Goal: Book appointment/travel/reservation

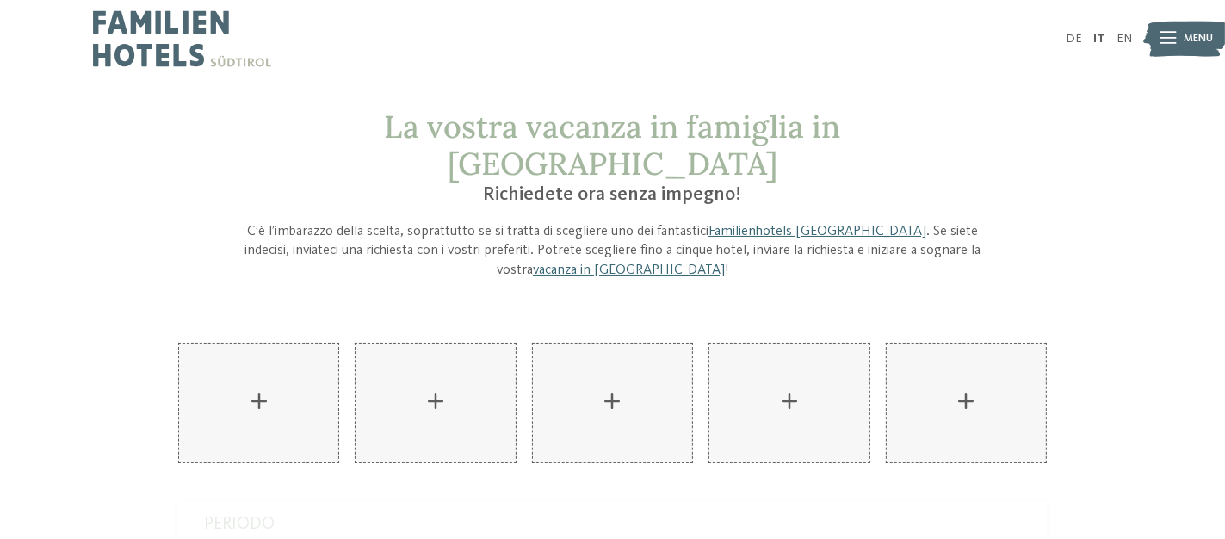
click at [156, 50] on img at bounding box center [182, 38] width 178 height 77
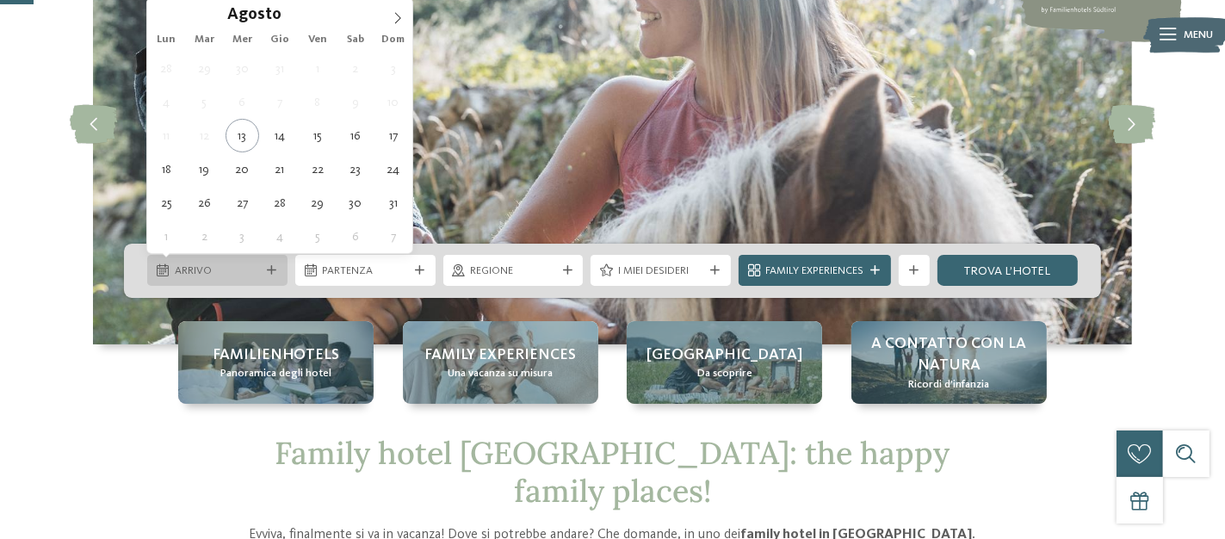
click at [276, 266] on icon at bounding box center [271, 270] width 9 height 9
click at [394, 12] on icon at bounding box center [398, 18] width 12 height 12
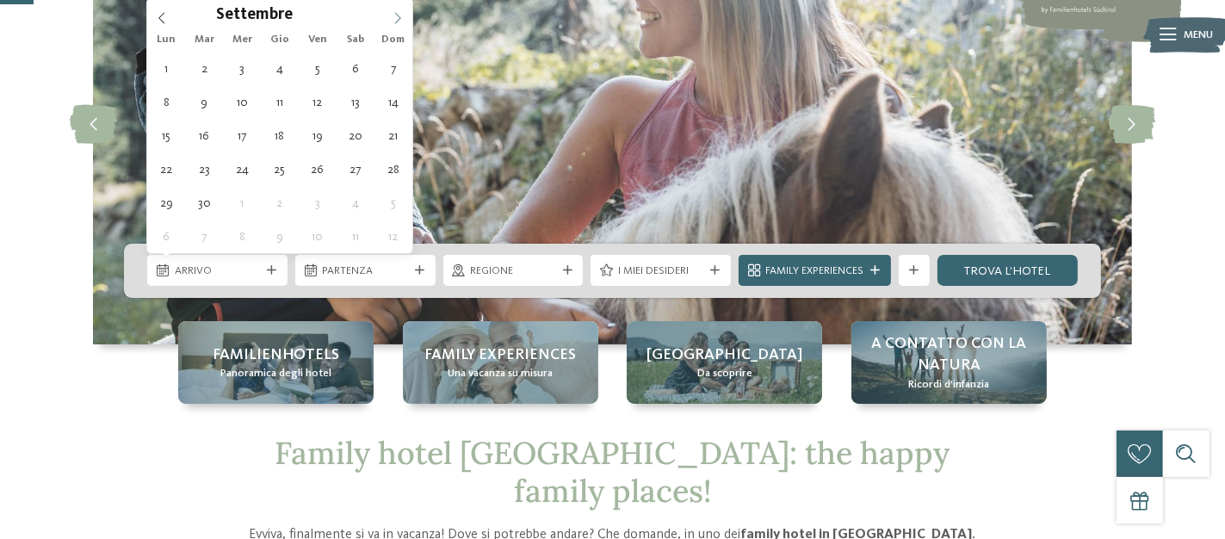
click at [394, 12] on icon at bounding box center [398, 18] width 12 height 12
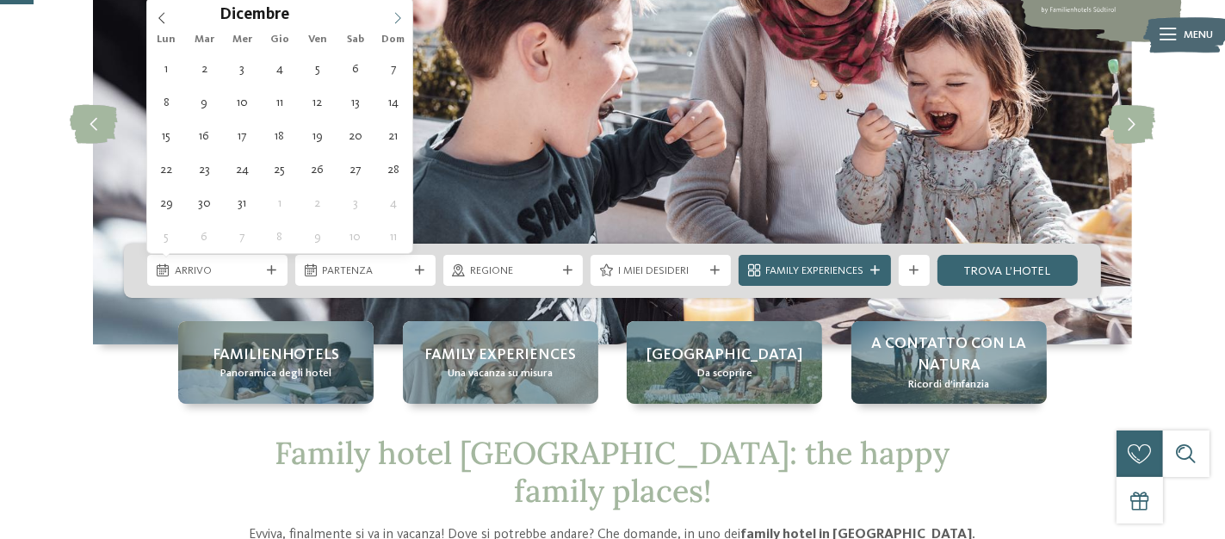
type input "****"
click at [394, 12] on icon at bounding box center [398, 18] width 12 height 12
type div "21.02.2026"
type input "****"
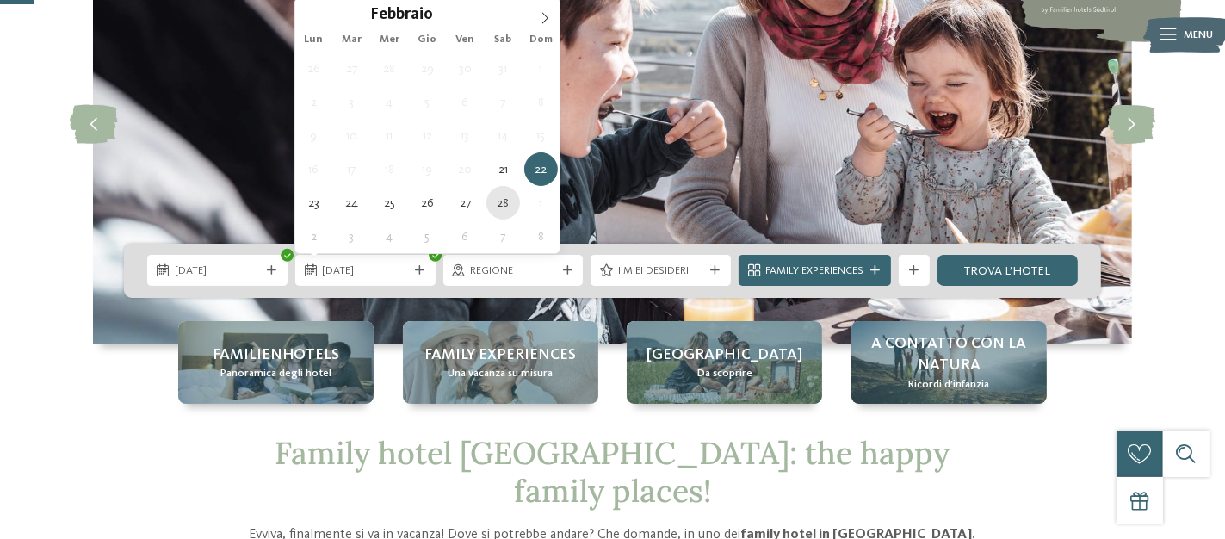
type div "28.02.2026"
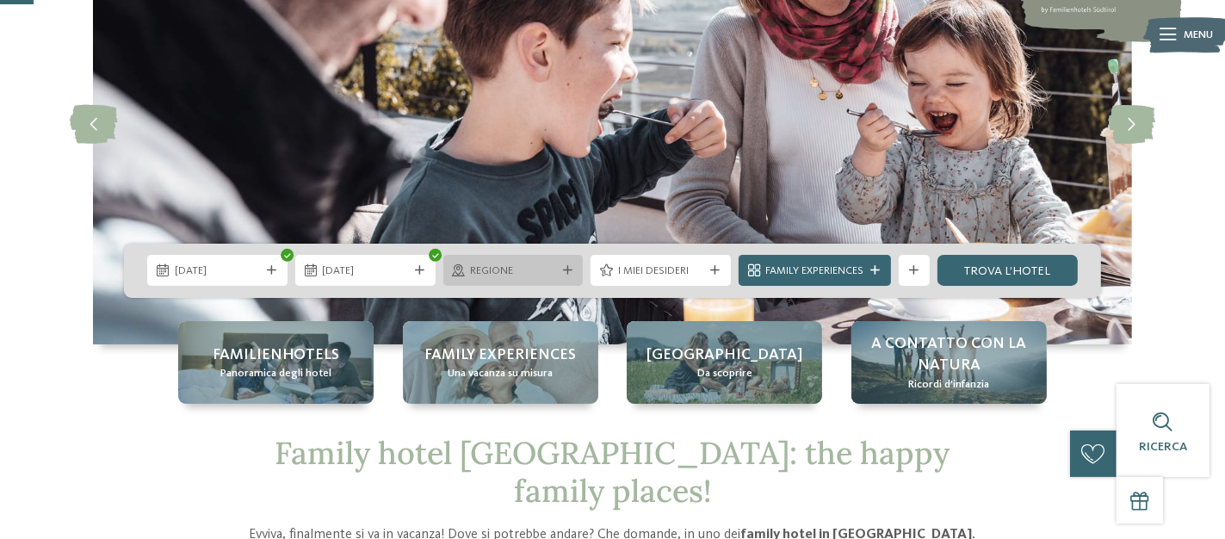
click at [554, 270] on span "Regione" at bounding box center [513, 270] width 86 height 15
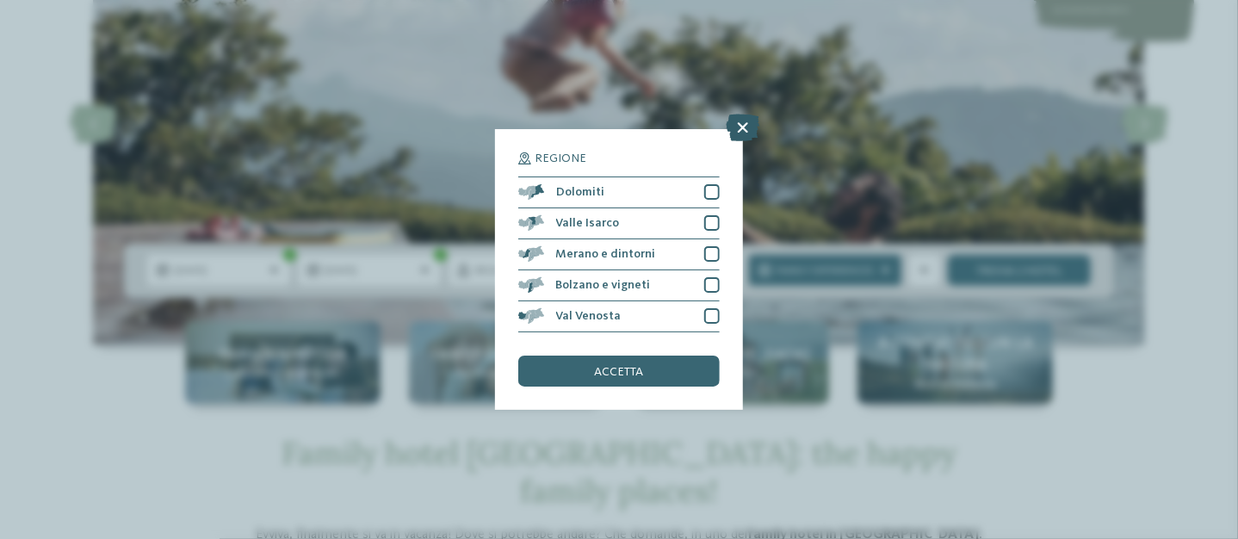
click at [740, 125] on icon at bounding box center [744, 128] width 34 height 28
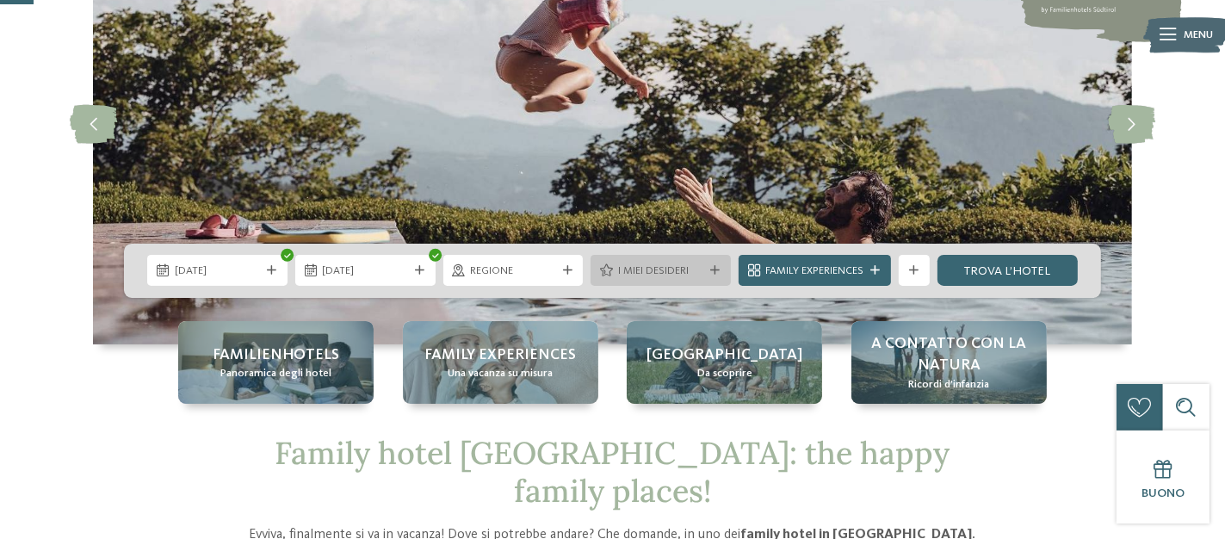
click at [719, 270] on icon at bounding box center [715, 270] width 9 height 9
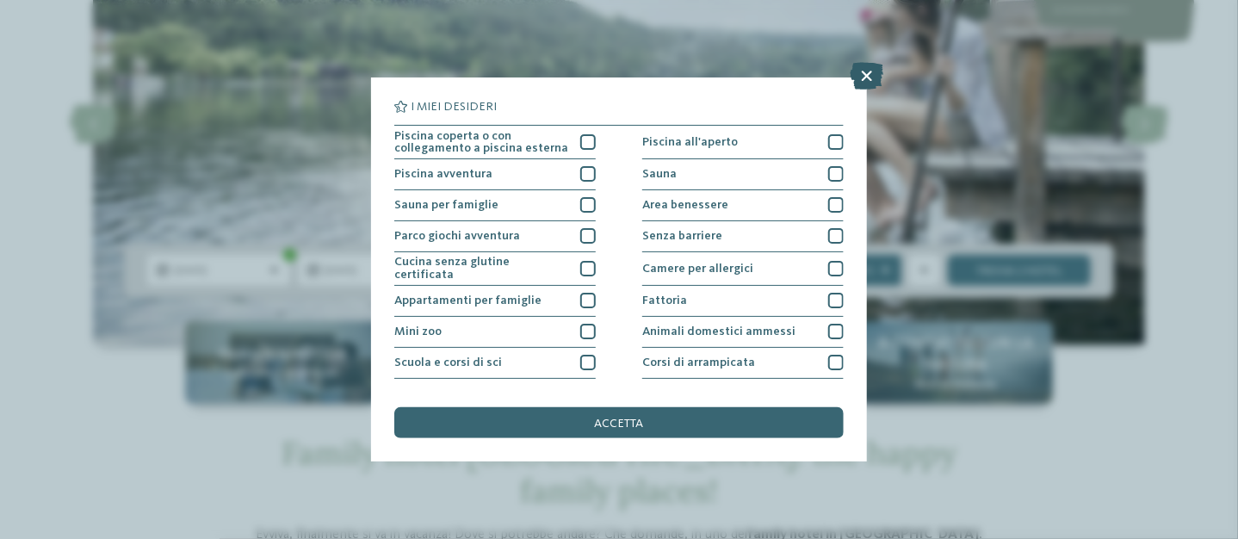
click at [868, 72] on icon at bounding box center [868, 76] width 34 height 28
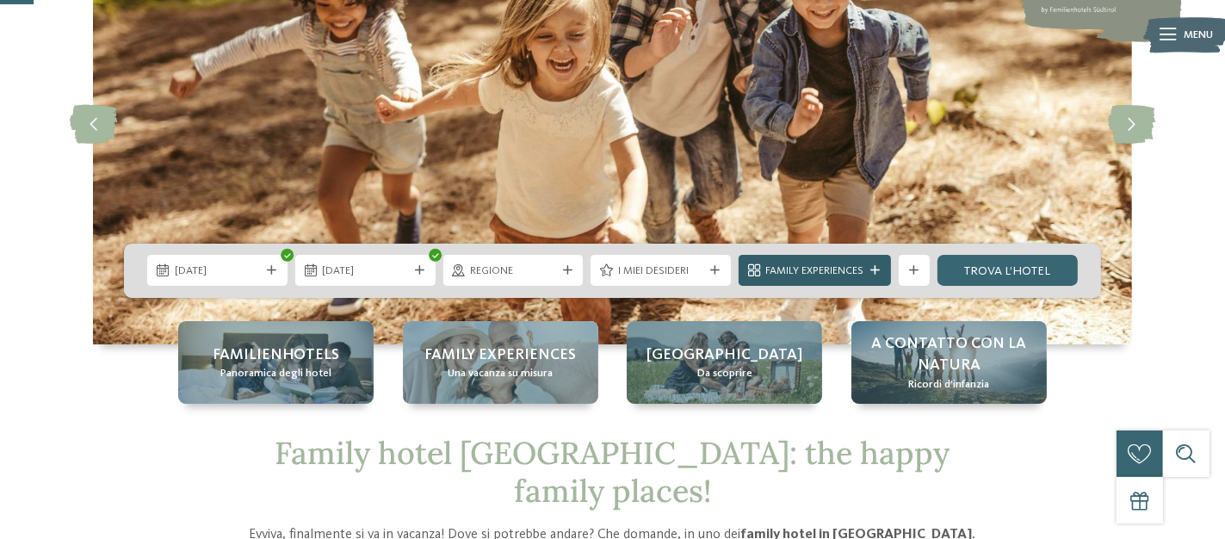
click at [876, 266] on icon at bounding box center [875, 270] width 9 height 9
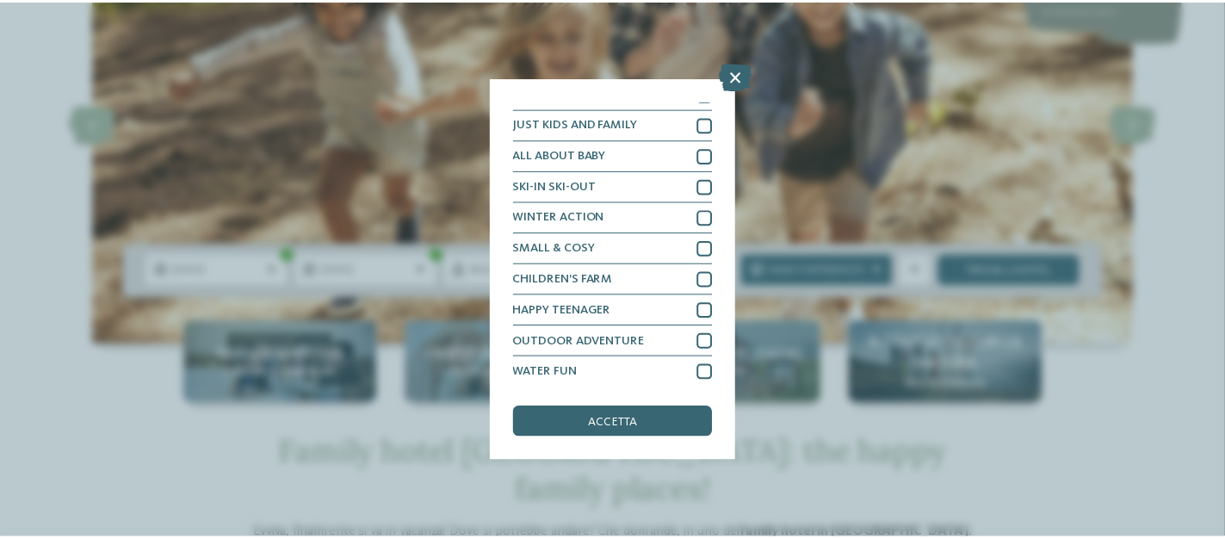
scroll to position [52, 0]
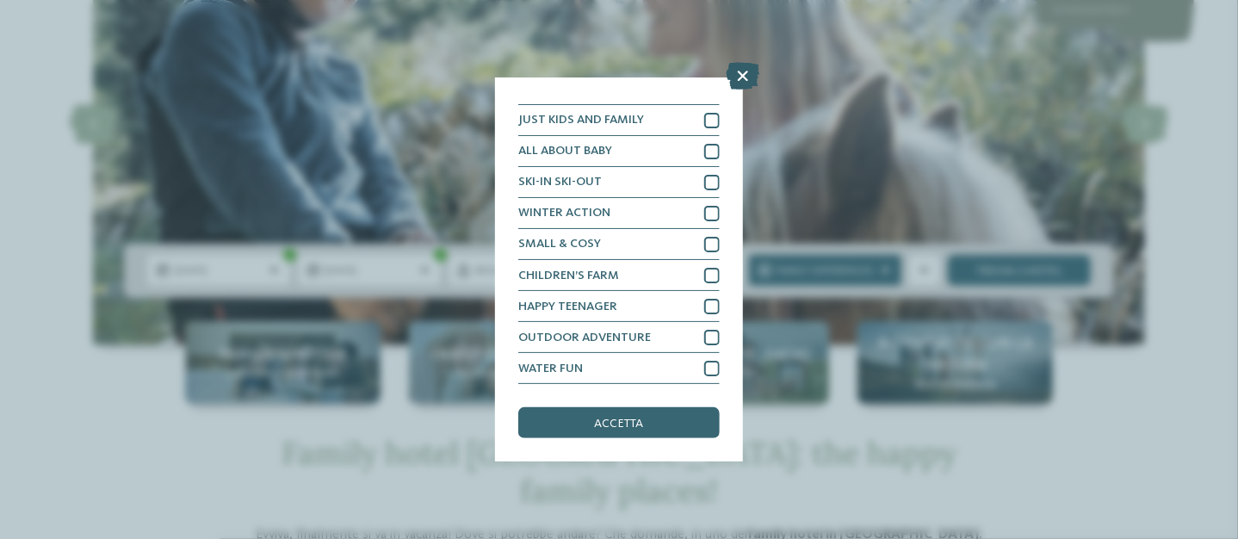
click at [747, 74] on icon at bounding box center [744, 76] width 34 height 28
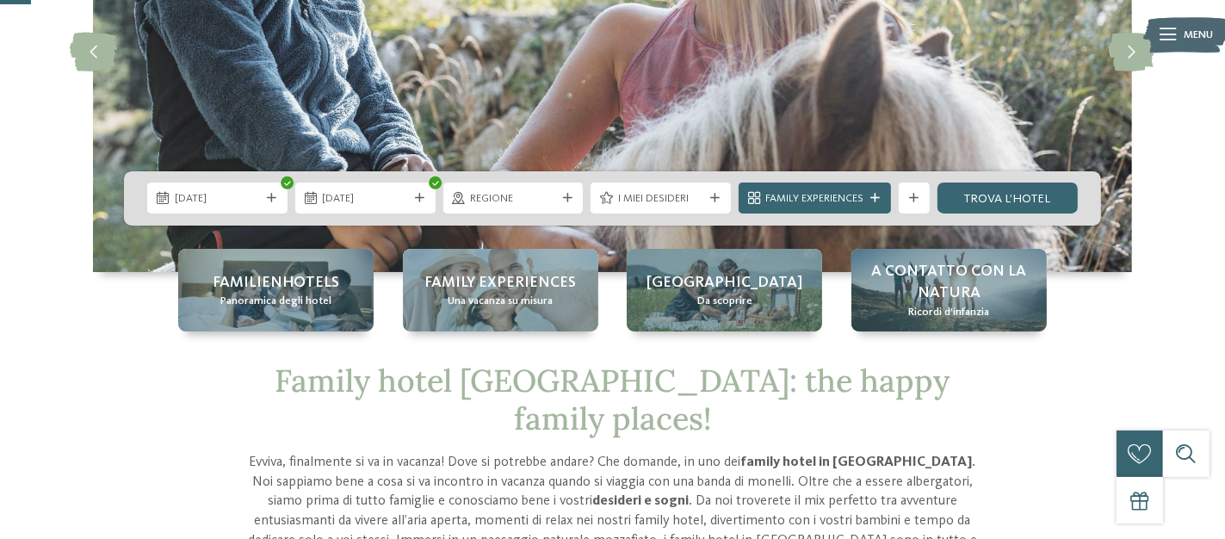
scroll to position [172, 0]
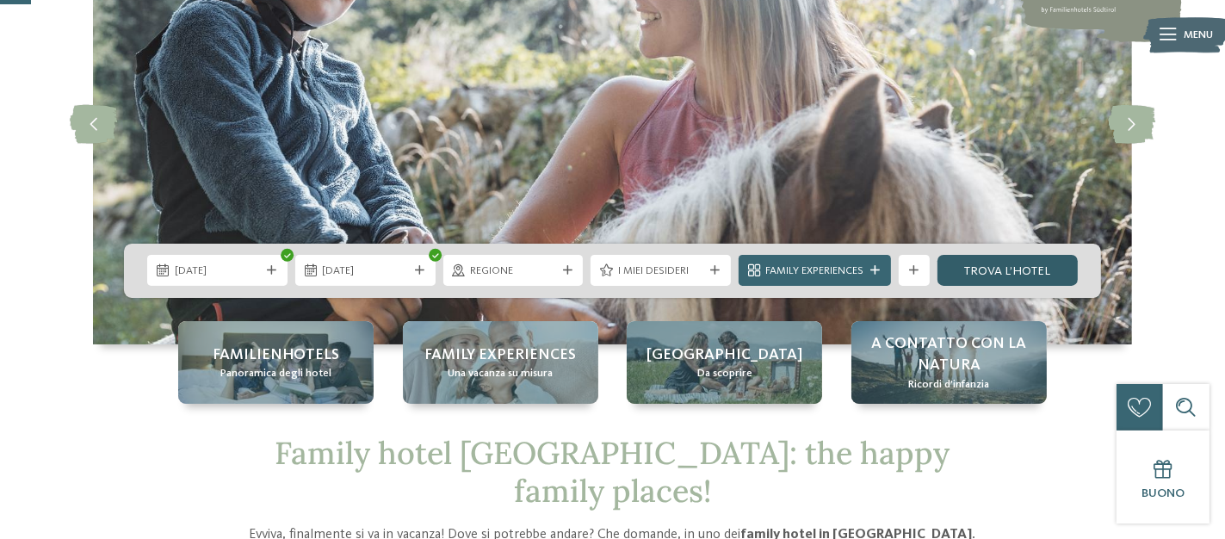
click at [998, 266] on link "trova l’hotel" at bounding box center [1008, 270] width 140 height 31
